Goal: Complete application form: Complete application form

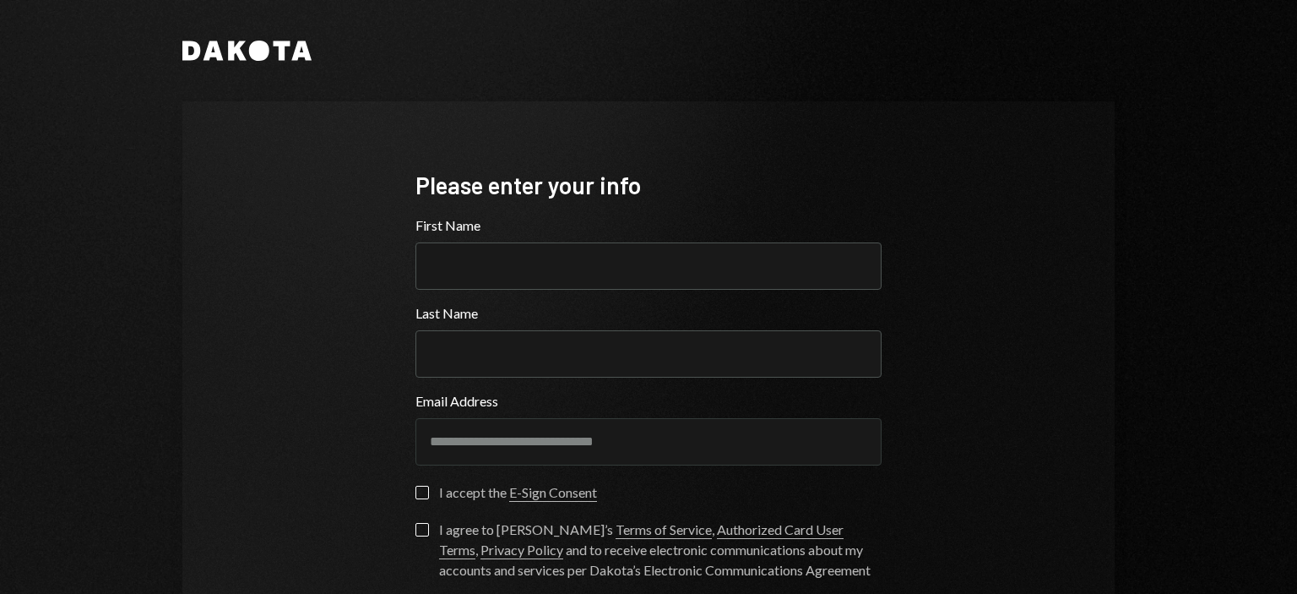
click at [1239, 381] on div "**********" at bounding box center [648, 297] width 1297 height 594
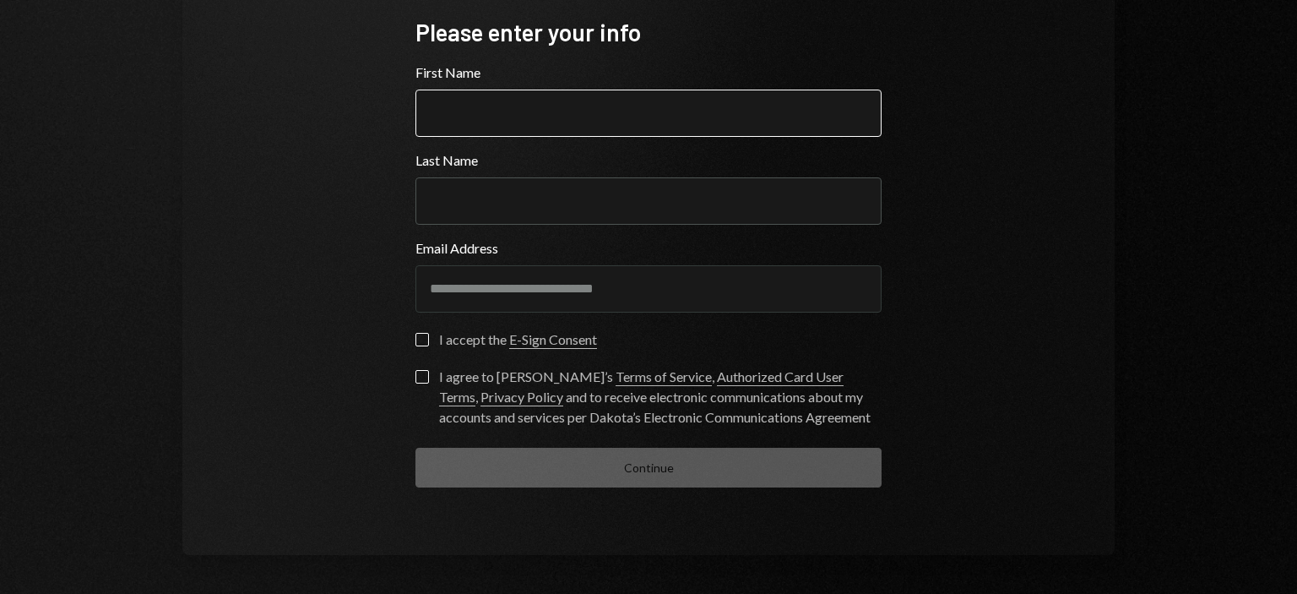
click at [701, 104] on input "First Name" at bounding box center [648, 112] width 466 height 47
type input "********"
type input "*****"
type button "on"
click at [419, 340] on button "on" at bounding box center [422, 340] width 14 height 14
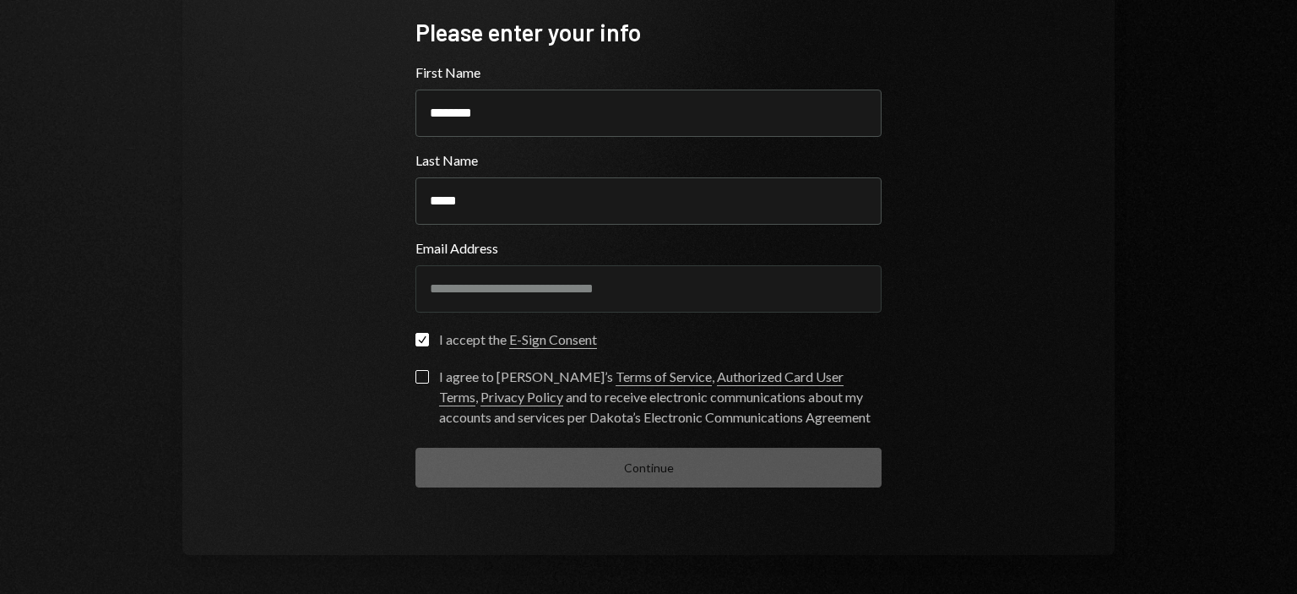
click at [416, 380] on button "I agree to [PERSON_NAME]’s Terms of Service , Authorized Card User Terms , Priv…" at bounding box center [422, 377] width 14 height 14
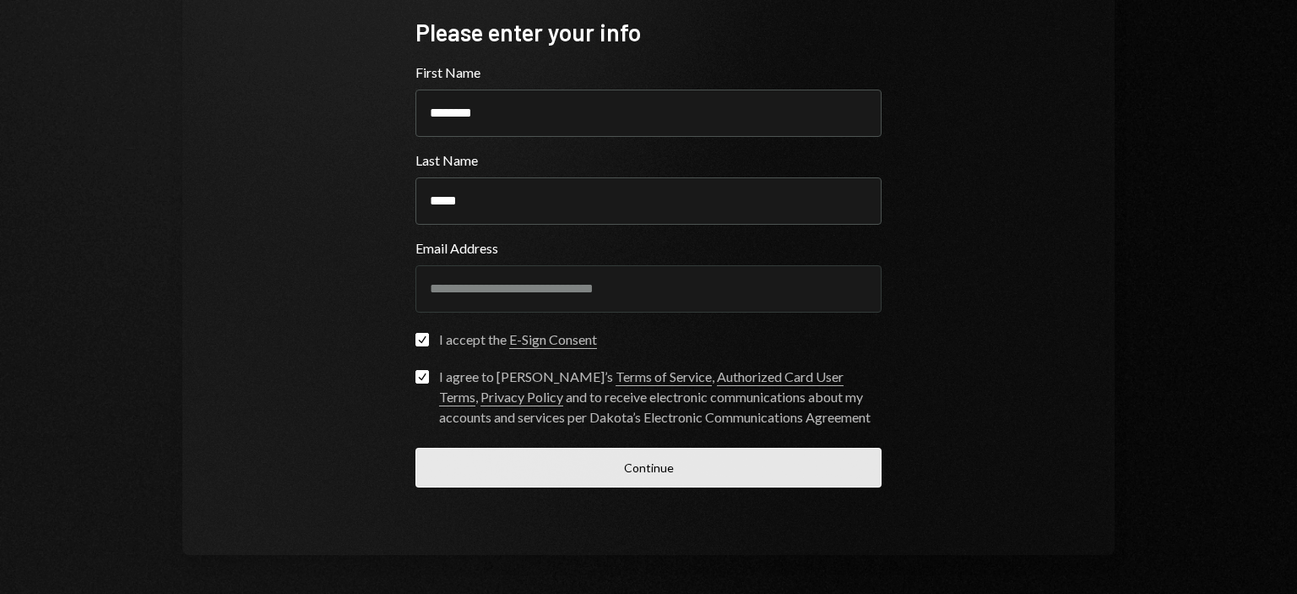
click at [685, 472] on button "Continue" at bounding box center [648, 467] width 466 height 40
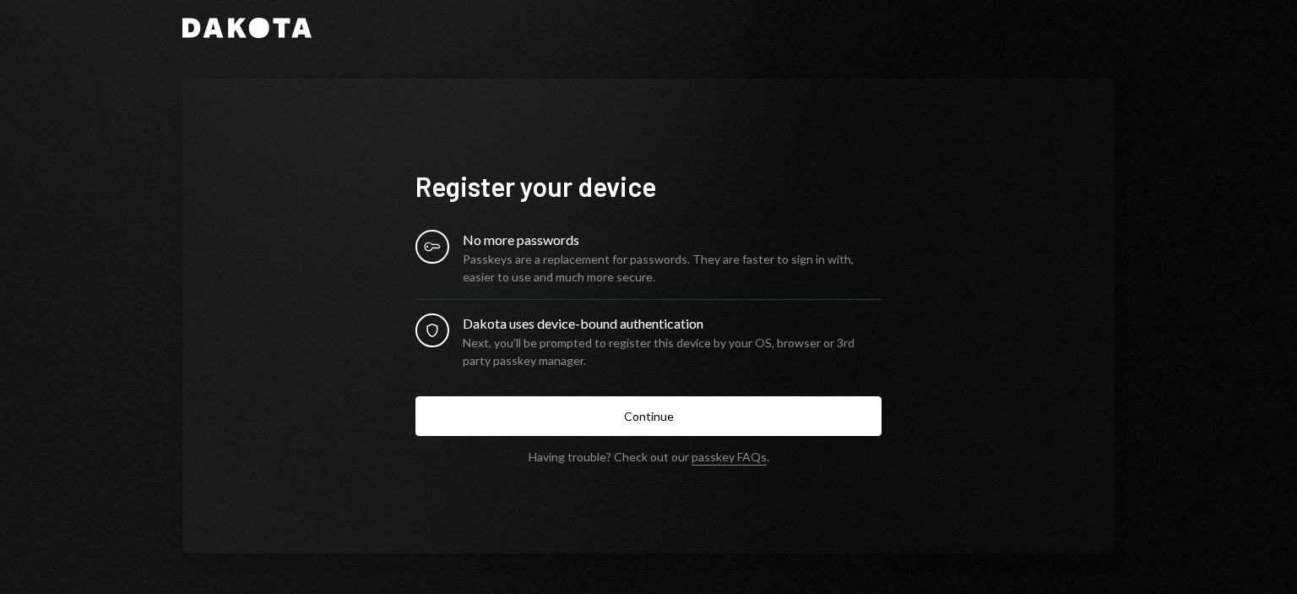
scroll to position [23, 0]
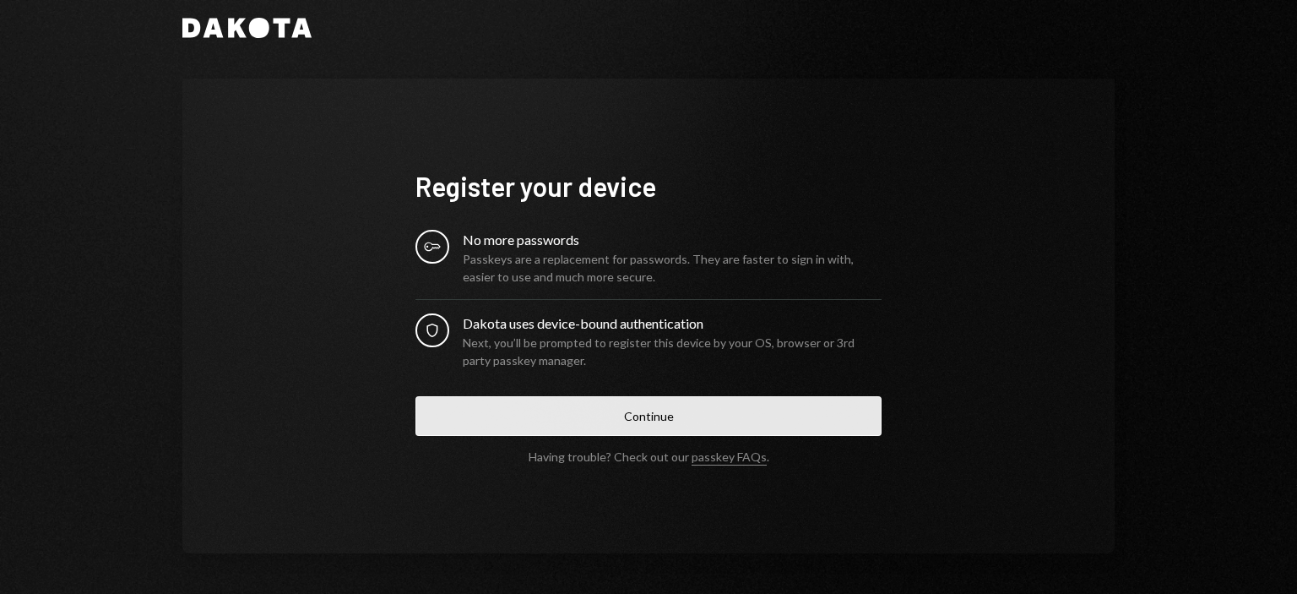
click at [667, 421] on button "Continue" at bounding box center [648, 416] width 466 height 40
click at [653, 421] on button "Continue" at bounding box center [648, 416] width 466 height 40
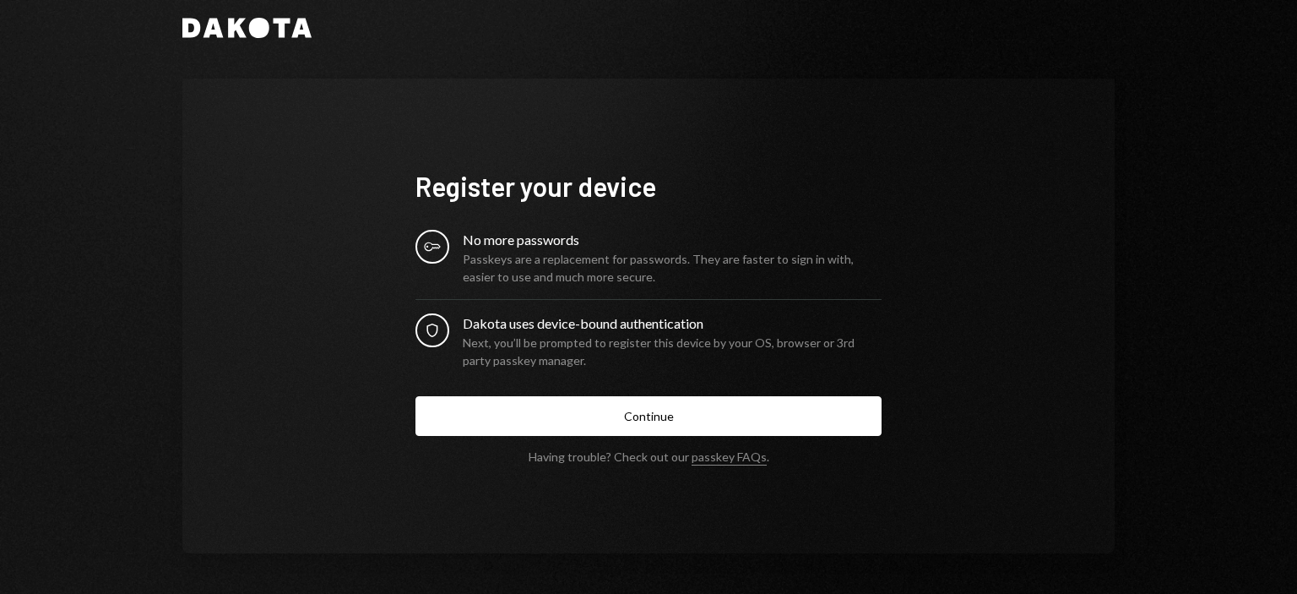
click at [1017, 206] on div "Register your device Key No more passwords Passkeys are a replacement for passw…" at bounding box center [648, 316] width 932 height 474
click at [1045, 244] on div "Register your device Key No more passwords Passkeys are a replacement for passw…" at bounding box center [648, 316] width 932 height 474
click at [1109, 232] on div "Dakota Register your device Key No more passwords Passkeys are a replacement fo…" at bounding box center [648, 285] width 1013 height 616
click at [986, 120] on div "Register your device Key No more passwords Passkeys are a replacement for passw…" at bounding box center [648, 316] width 932 height 474
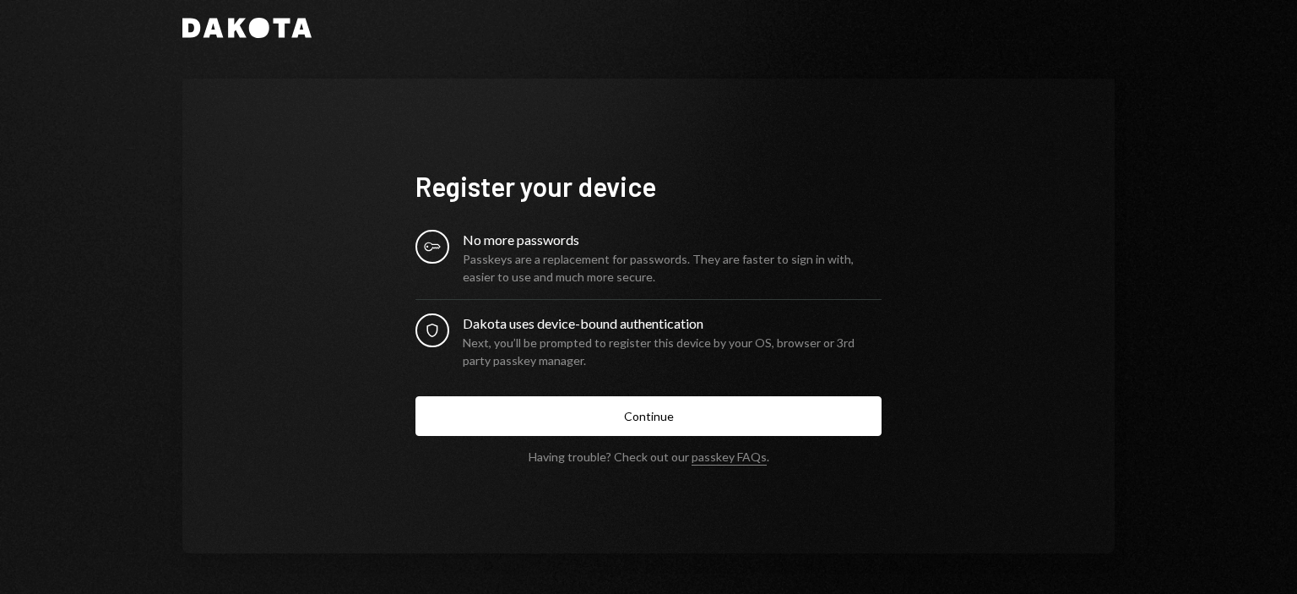
click at [110, 214] on div "Dakota Register your device Key No more passwords Passkeys are a replacement fo…" at bounding box center [648, 297] width 1297 height 594
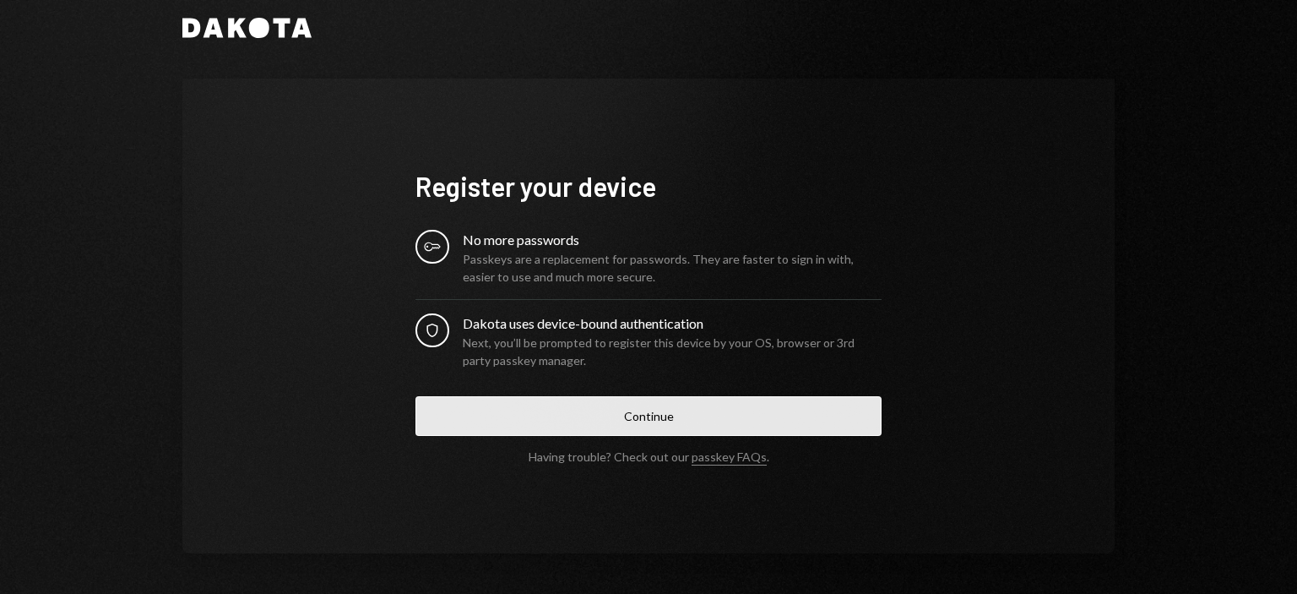
click at [729, 411] on button "Continue" at bounding box center [648, 416] width 466 height 40
click at [649, 419] on button "Continue" at bounding box center [648, 416] width 466 height 40
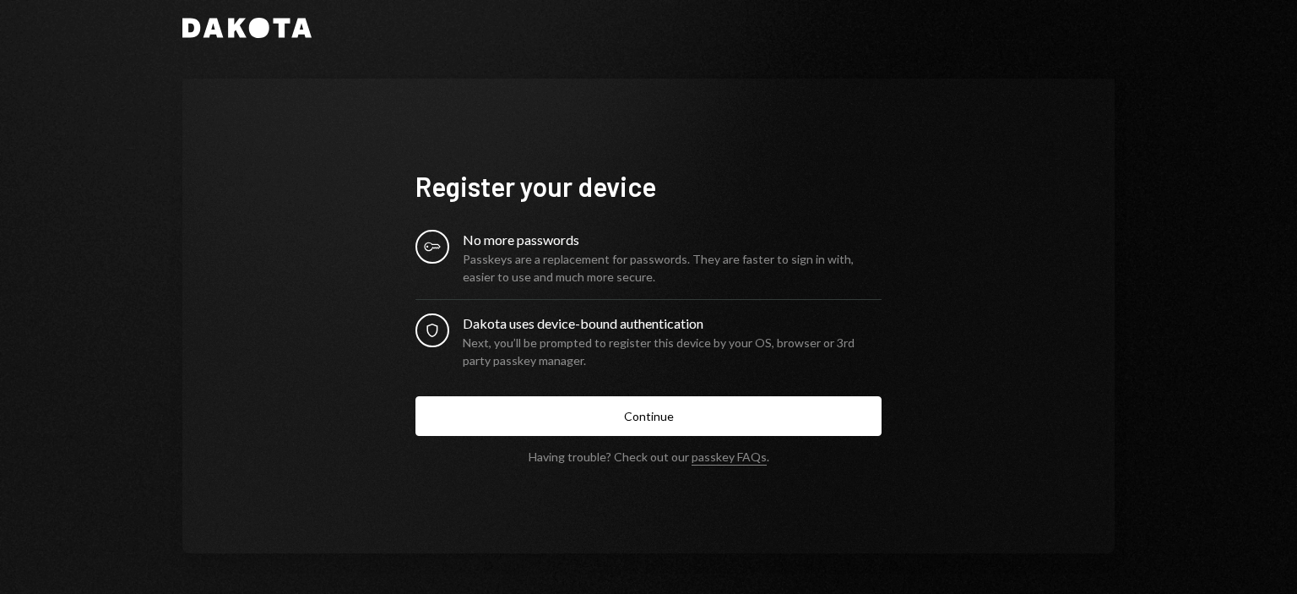
click at [946, 177] on div "Register your device Key No more passwords Passkeys are a replacement for passw…" at bounding box center [648, 316] width 932 height 474
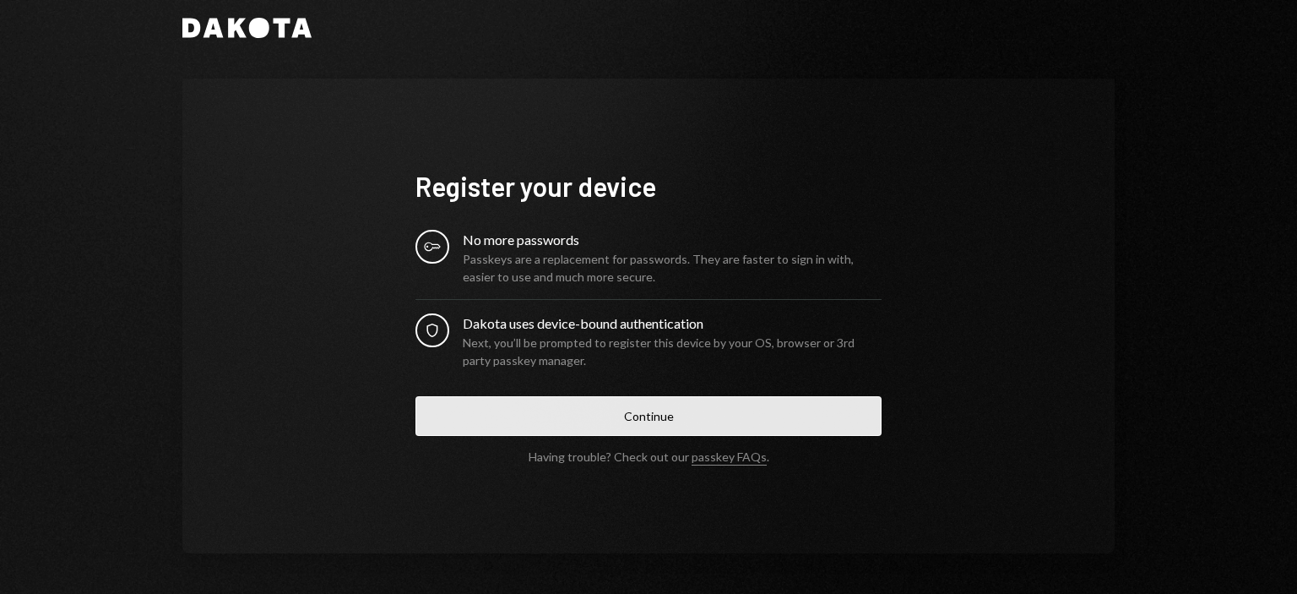
click at [660, 417] on button "Continue" at bounding box center [648, 416] width 466 height 40
click at [669, 429] on button "Continue" at bounding box center [648, 416] width 466 height 40
click at [658, 421] on button "Continue" at bounding box center [648, 416] width 466 height 40
click at [682, 426] on button "Continue" at bounding box center [648, 416] width 466 height 40
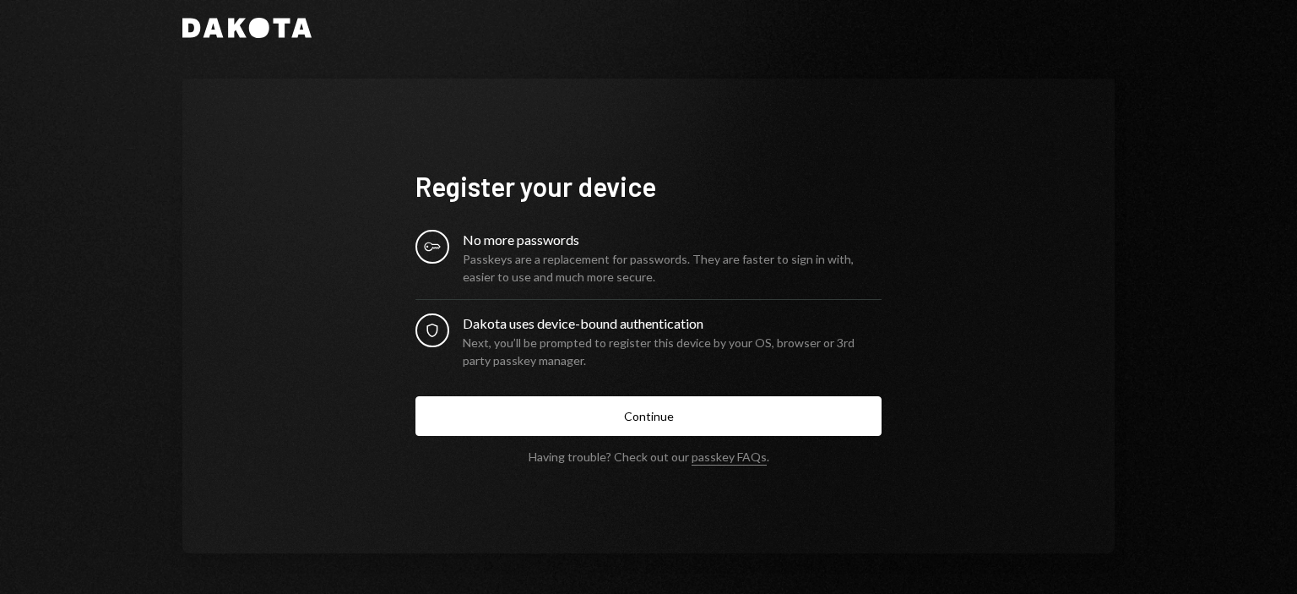
click at [983, 192] on div "Register your device Key No more passwords Passkeys are a replacement for passw…" at bounding box center [648, 316] width 932 height 474
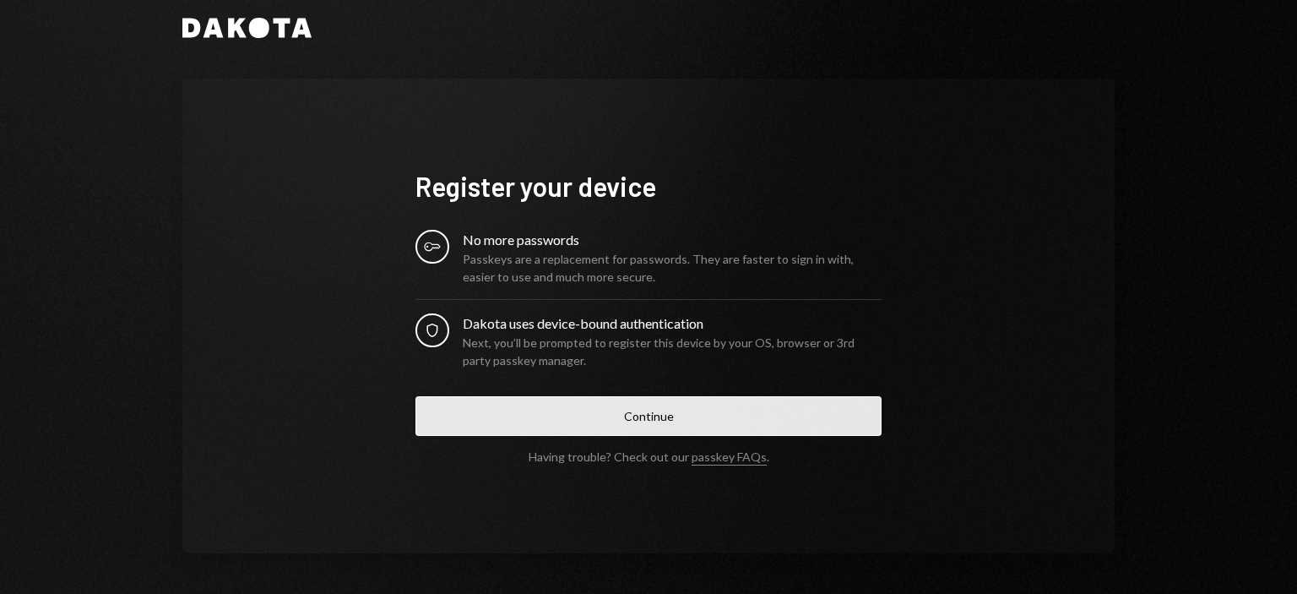
click at [659, 428] on button "Continue" at bounding box center [648, 416] width 466 height 40
